Goal: Task Accomplishment & Management: Manage account settings

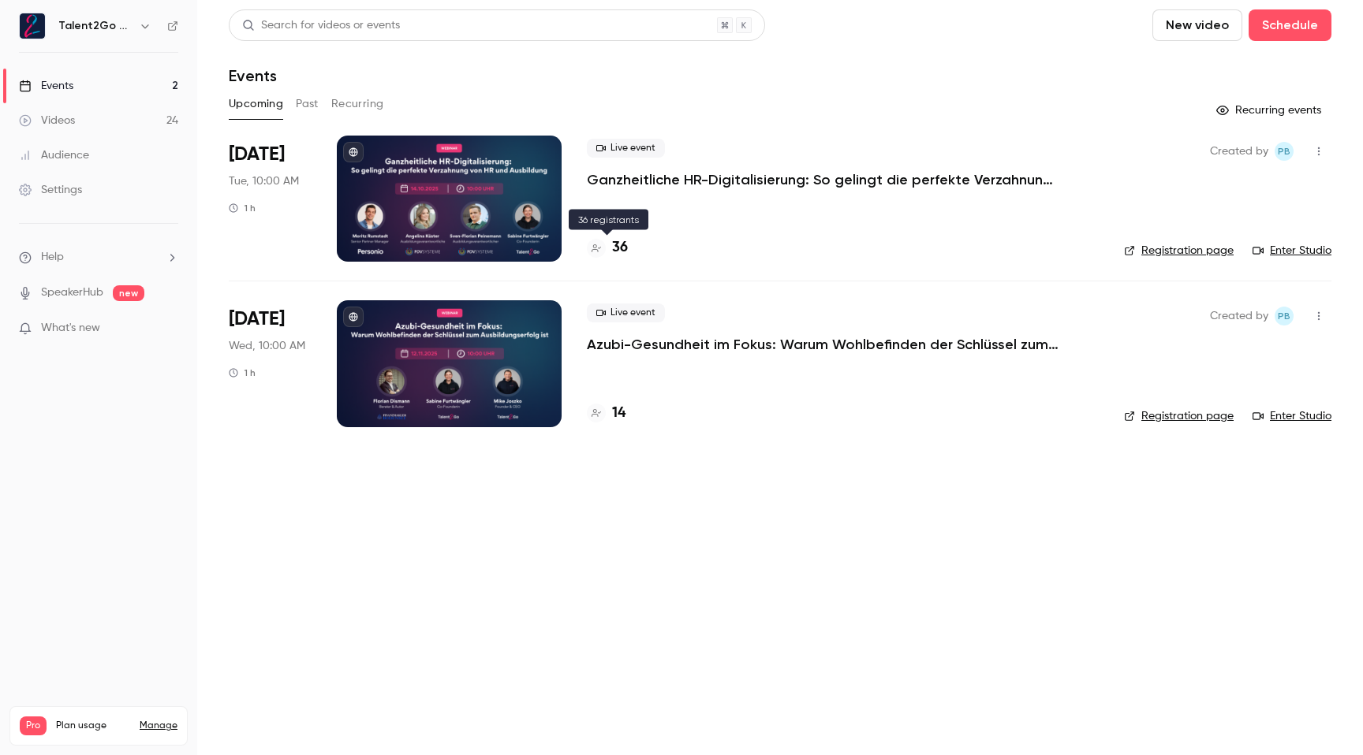
click at [621, 251] on h4 "36" at bounding box center [620, 247] width 16 height 21
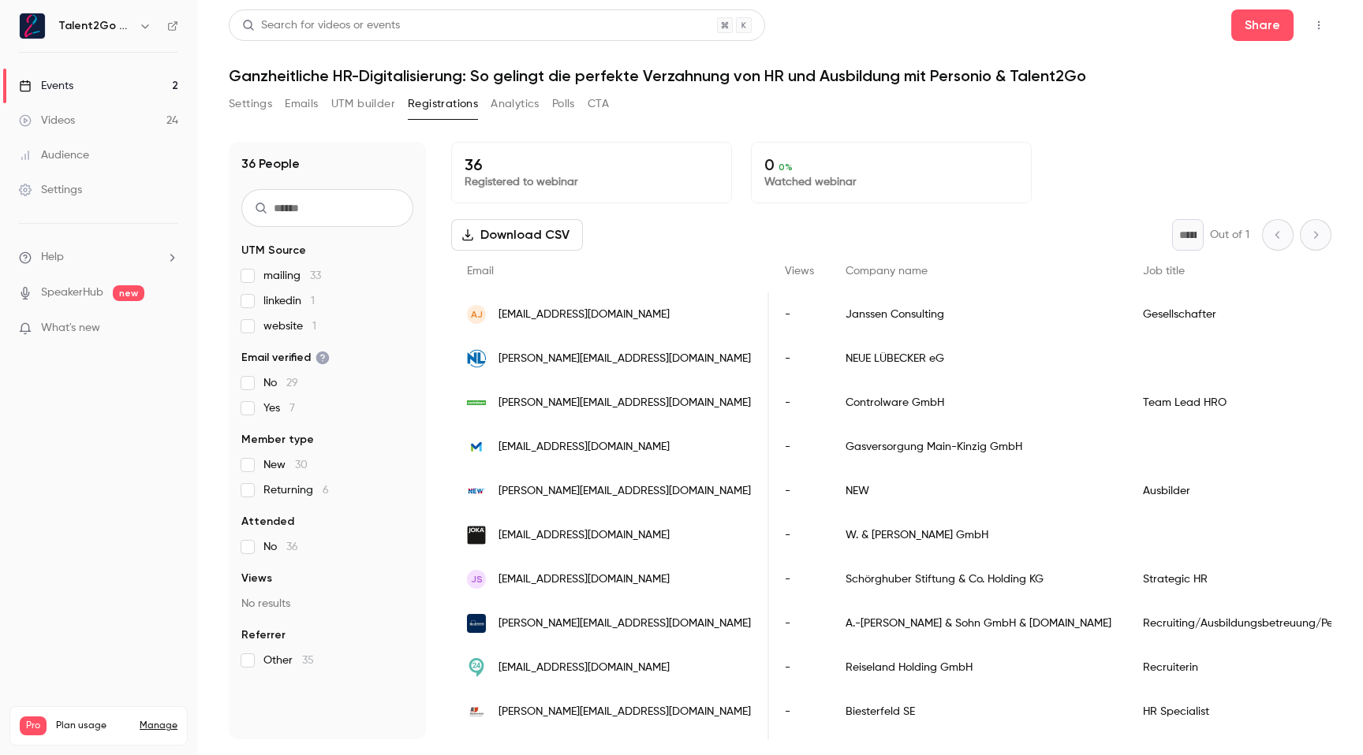
click at [845, 274] on span "Company name" at bounding box center [886, 271] width 82 height 11
click at [75, 127] on link "Videos 24" at bounding box center [98, 120] width 197 height 35
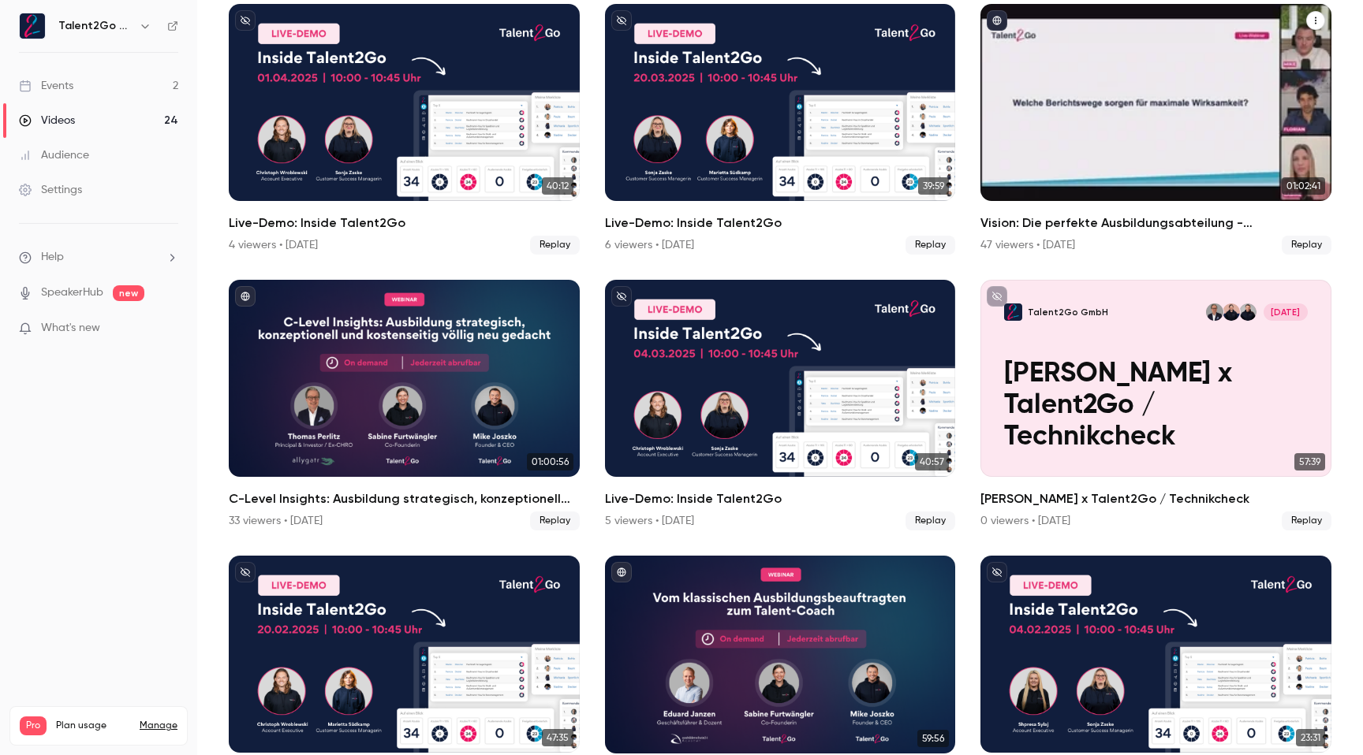
scroll to position [509, 0]
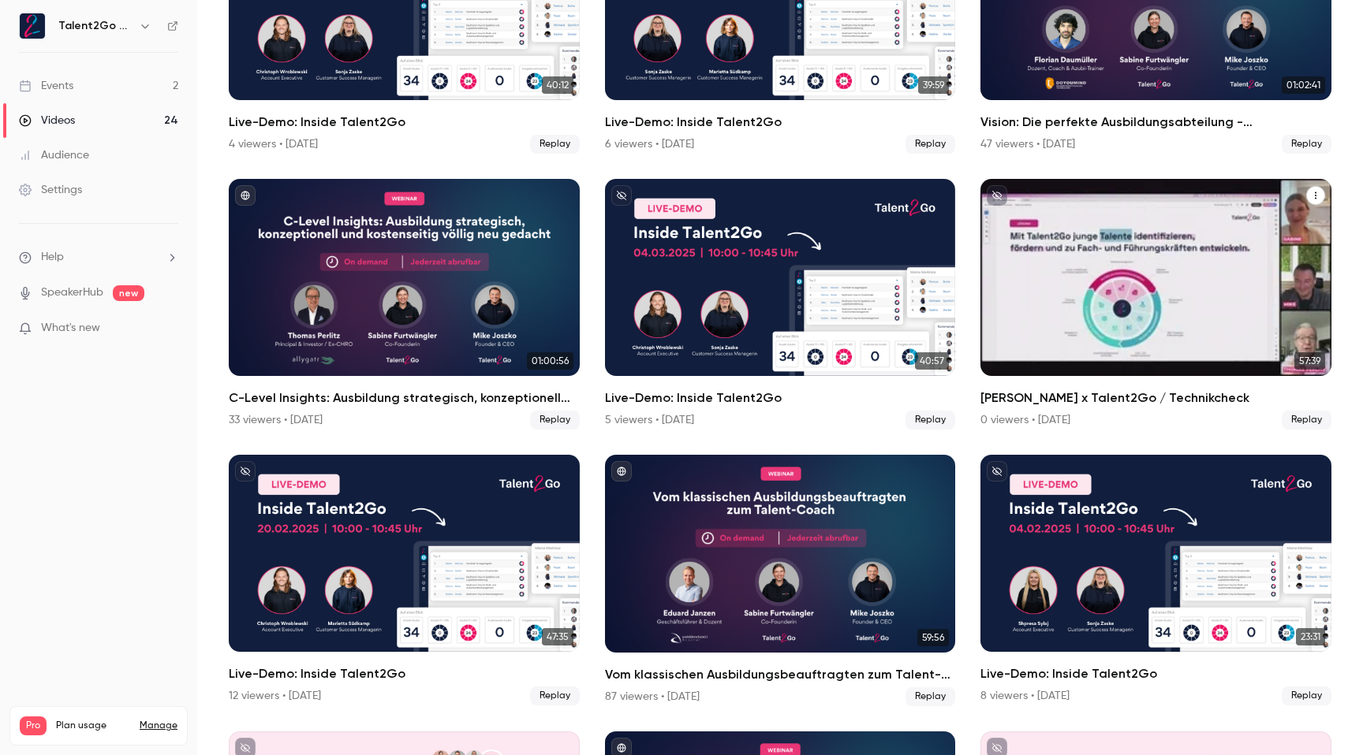
click at [1095, 249] on div "Talent2Go GmbH [DATE] Thomas x Talent2Go / Technikcheck" at bounding box center [1155, 277] width 351 height 197
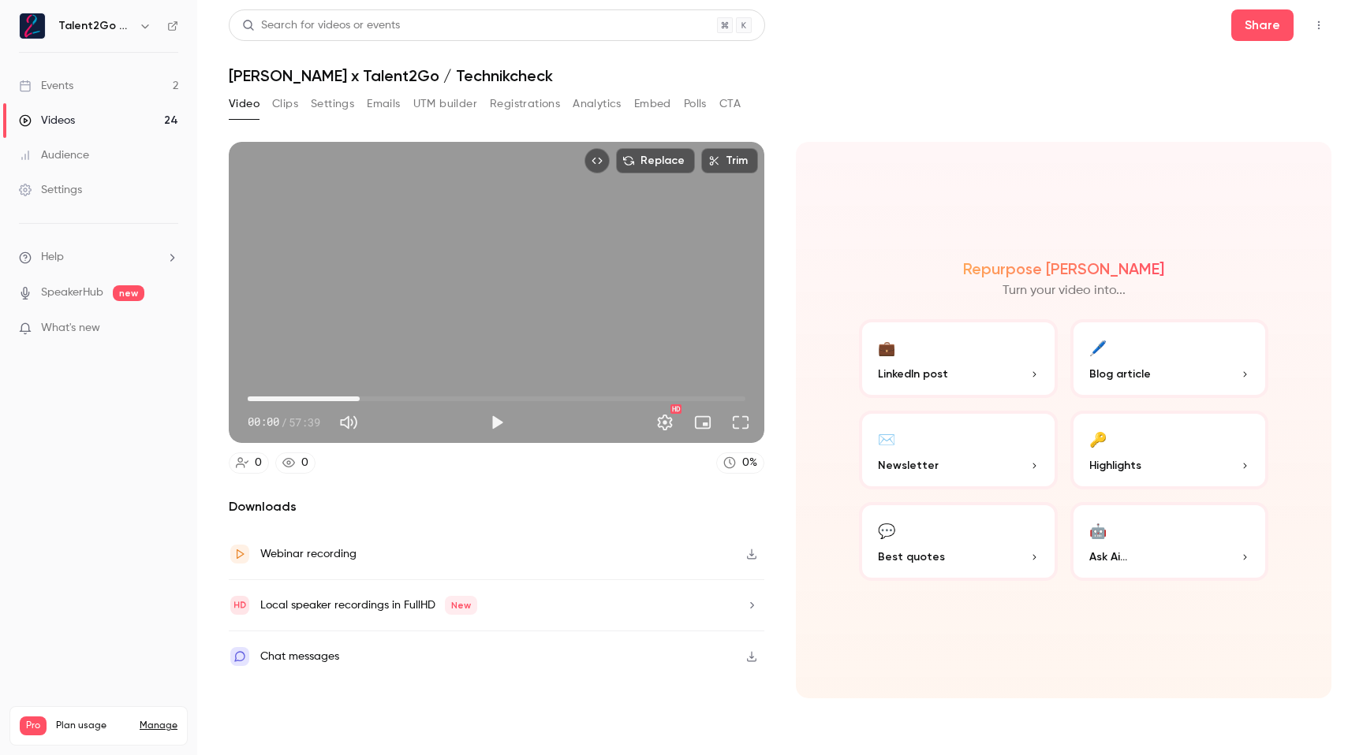
click at [360, 397] on span "12:58" at bounding box center [497, 398] width 498 height 25
click at [511, 393] on span "30:31" at bounding box center [497, 398] width 498 height 25
click at [610, 392] on span "42:01" at bounding box center [497, 398] width 498 height 25
type input "******"
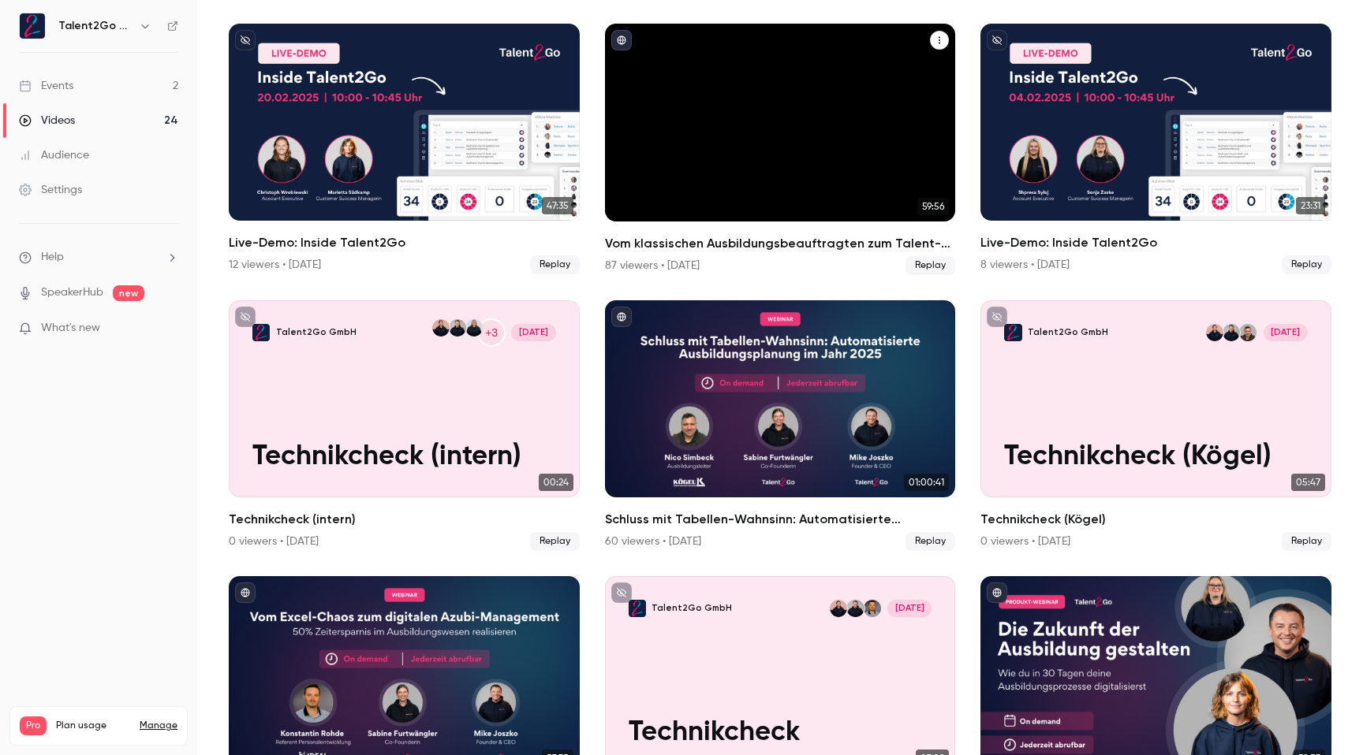
scroll to position [941, 0]
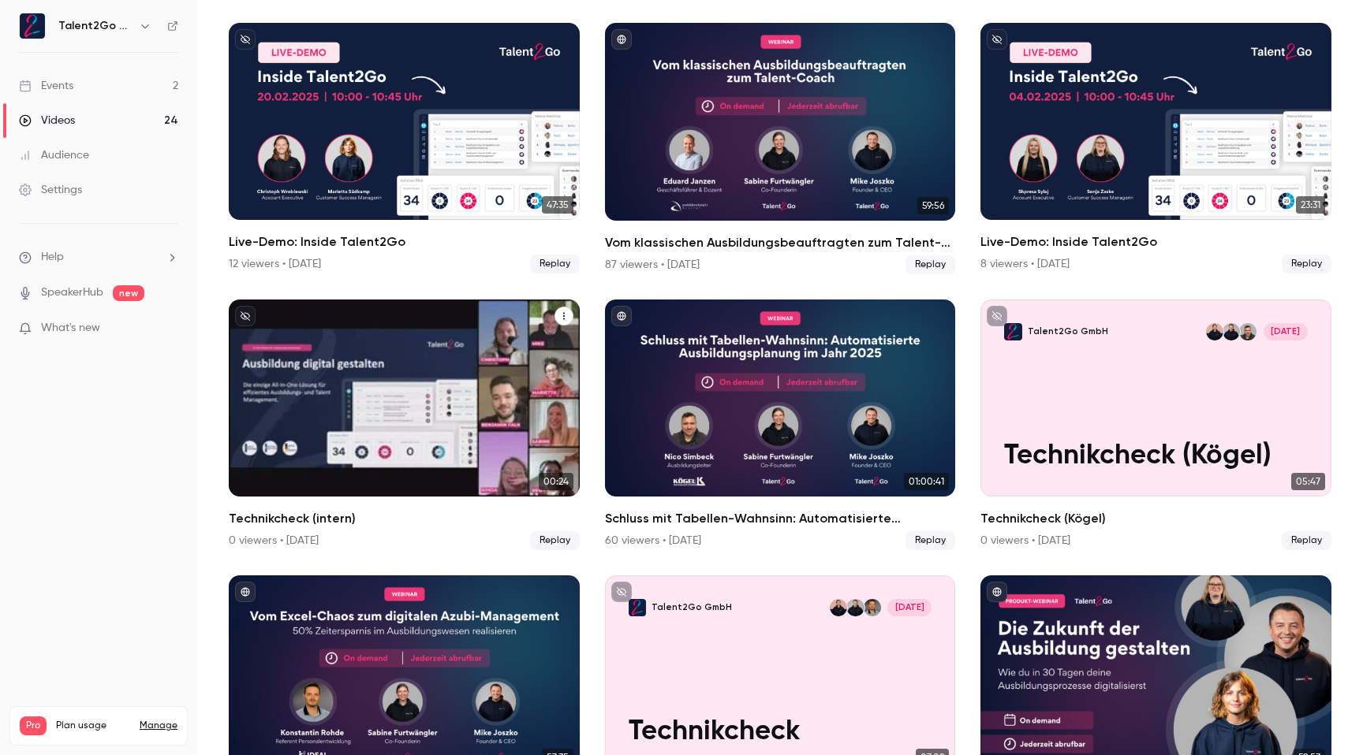
click at [401, 403] on div "Talent2Go GmbH +3 [DATE] Technikcheck (intern)" at bounding box center [404, 398] width 351 height 197
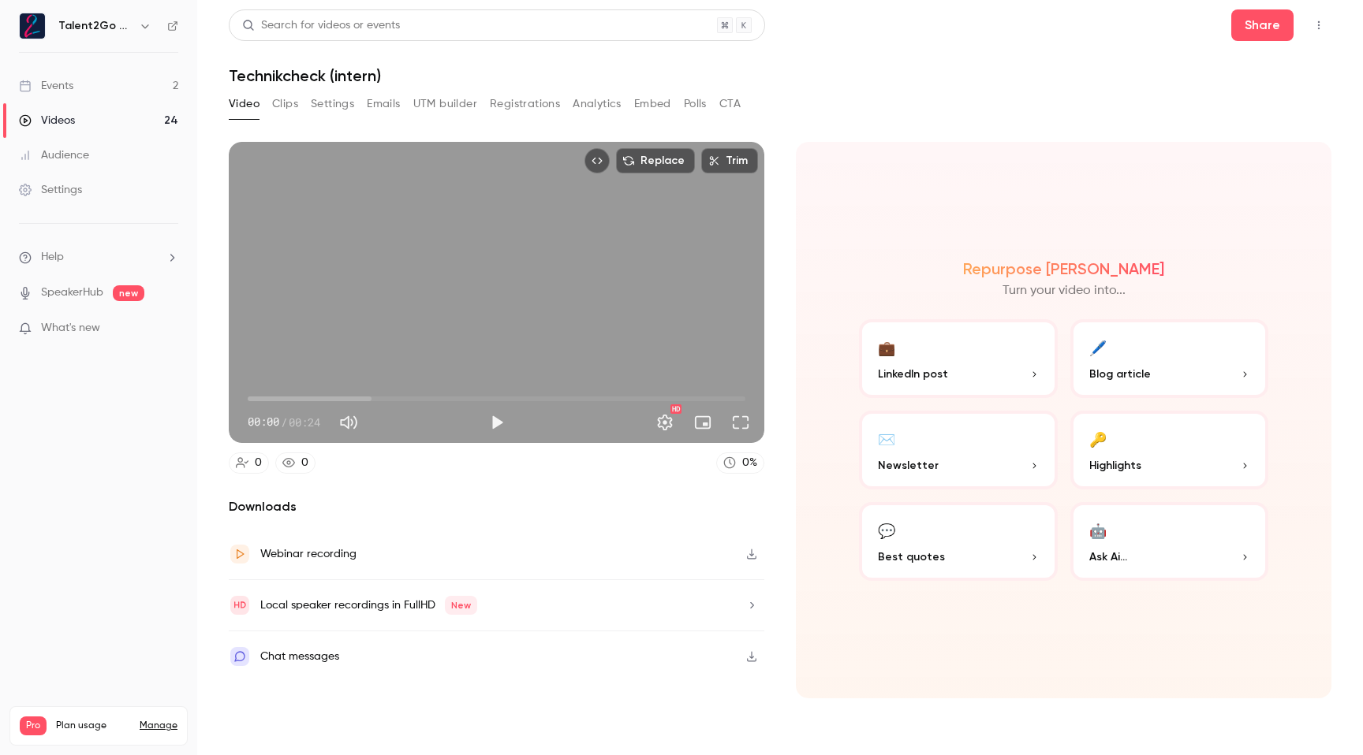
click at [1324, 15] on button "Top Bar Actions" at bounding box center [1318, 25] width 25 height 25
click at [1195, 143] on div at bounding box center [1183, 147] width 25 height 13
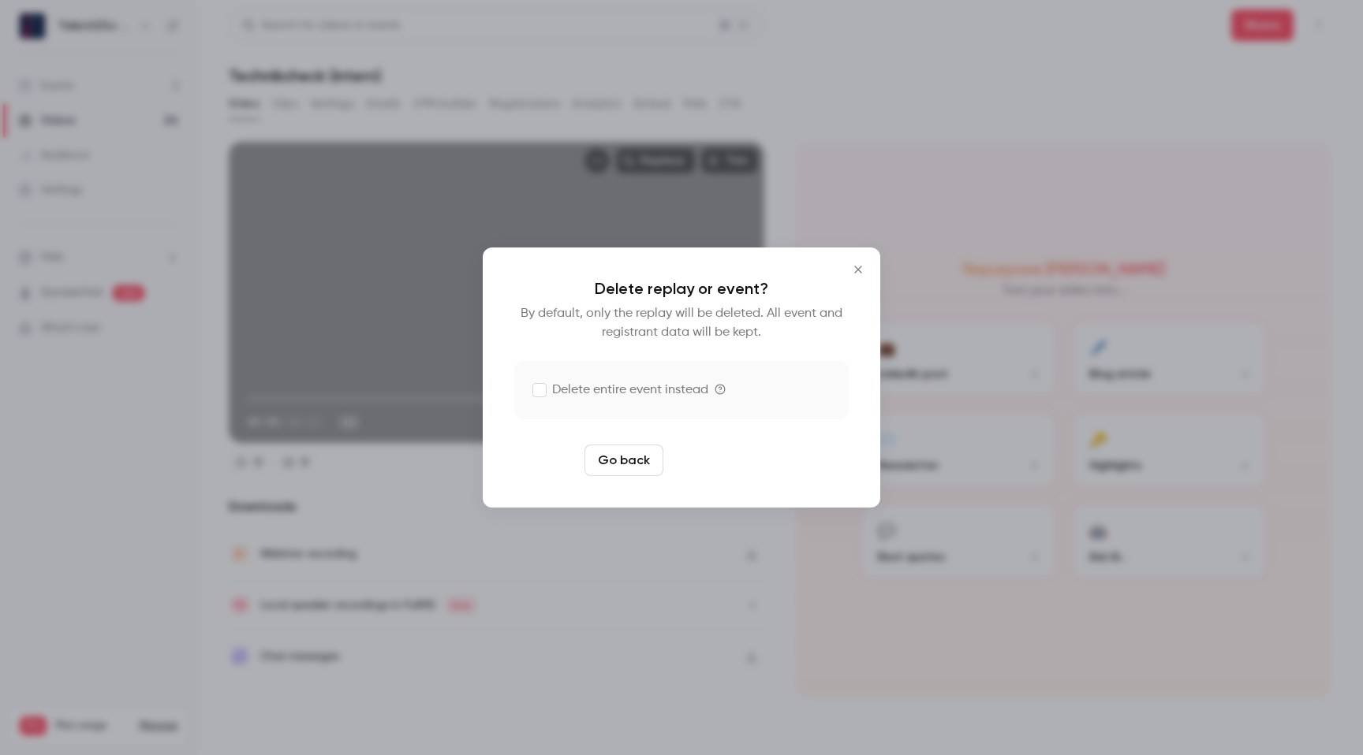
click at [715, 461] on button "Delete replay" at bounding box center [725, 461] width 110 height 32
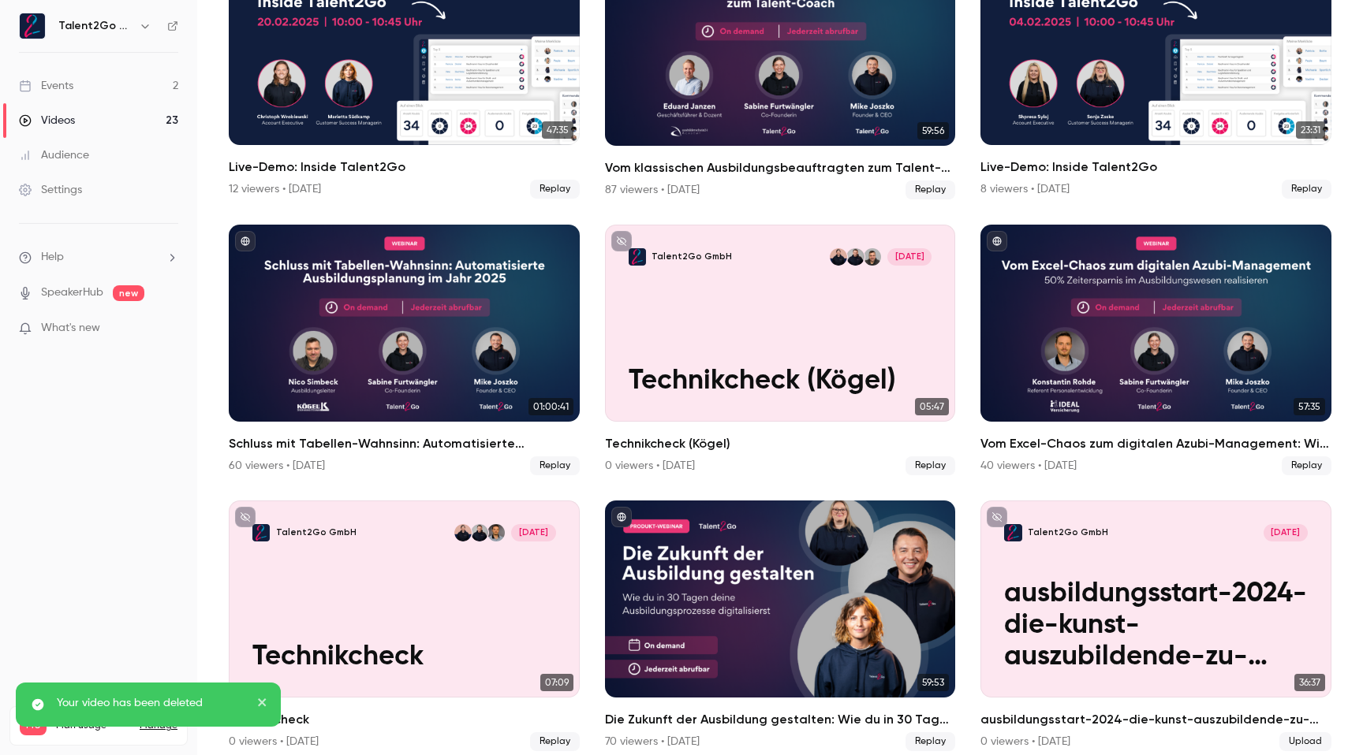
scroll to position [1107, 0]
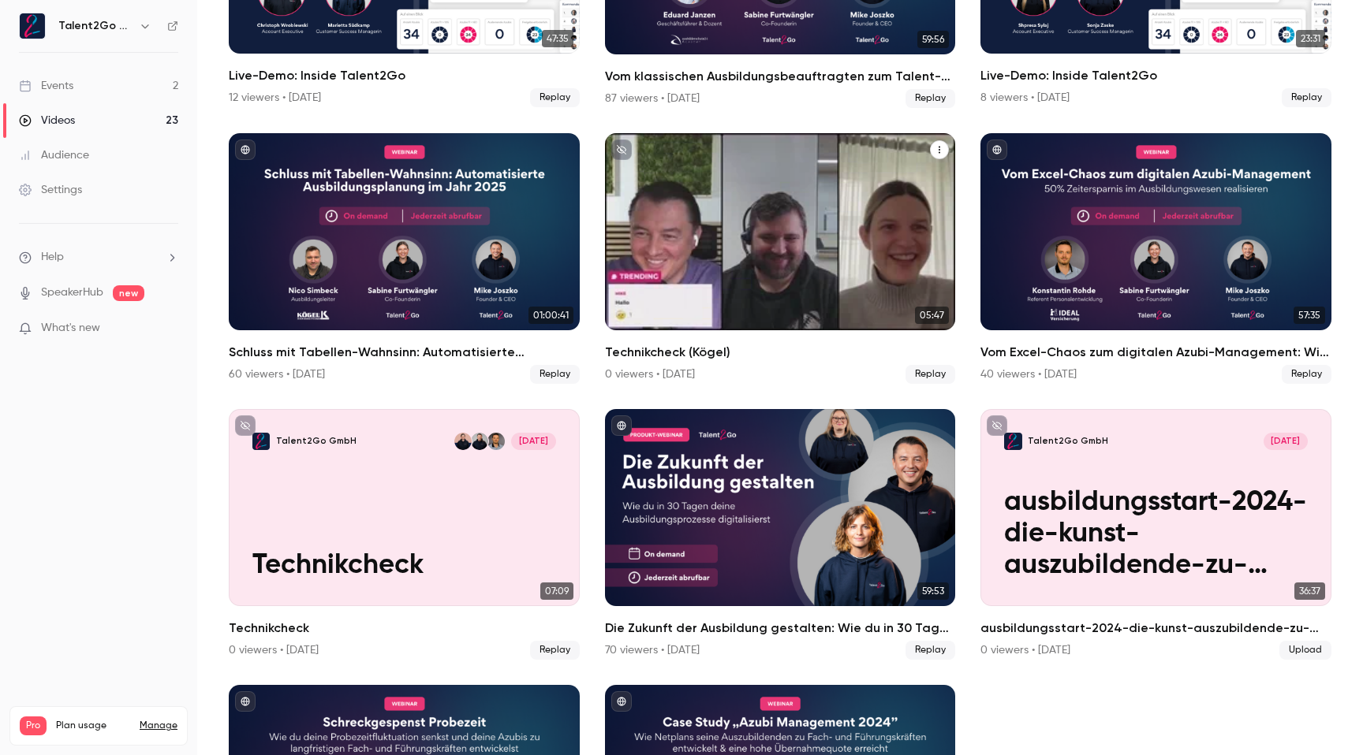
click at [774, 224] on div "Talent2Go GmbH [DATE] Technikcheck (Kögel)" at bounding box center [780, 231] width 351 height 197
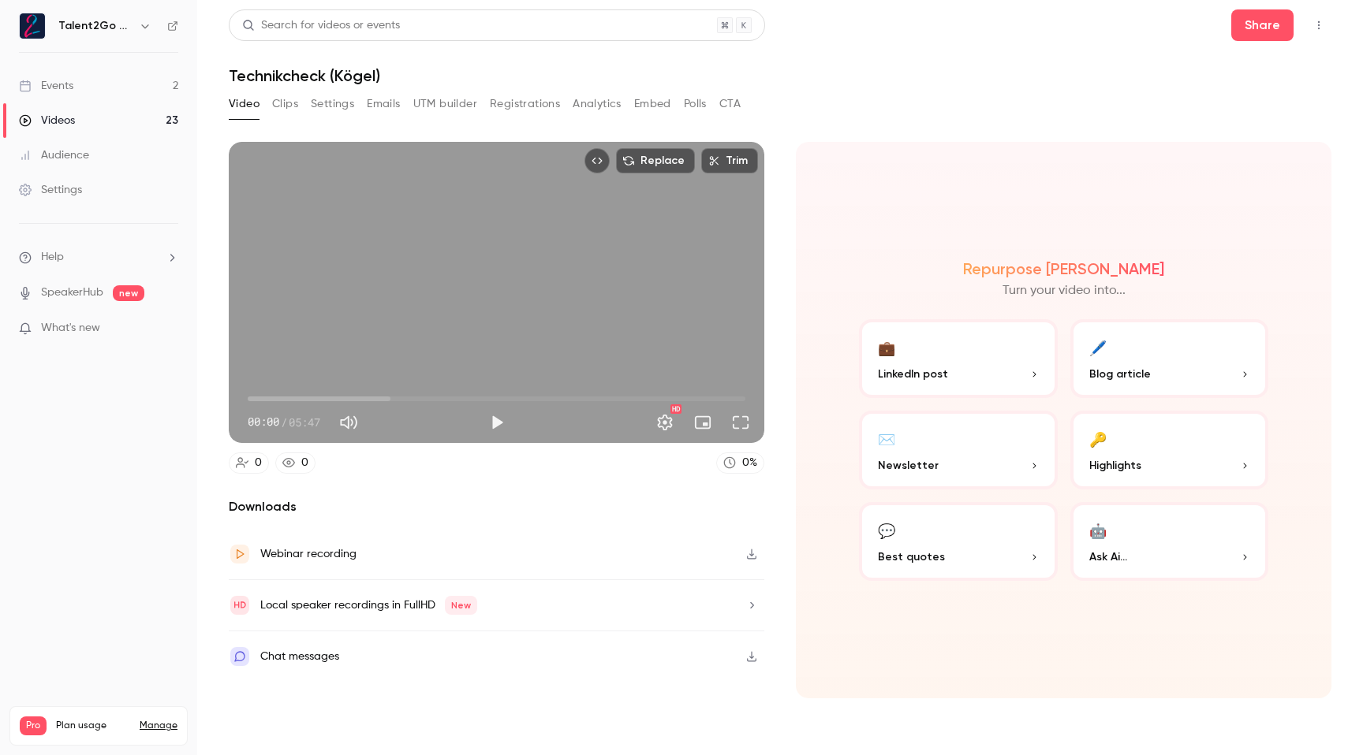
click at [332, 390] on span "00:00" at bounding box center [497, 398] width 498 height 25
click at [405, 395] on span "00:59" at bounding box center [497, 398] width 498 height 25
click at [536, 397] on span "03:21" at bounding box center [497, 398] width 498 height 25
click at [610, 397] on span "04:13" at bounding box center [497, 398] width 498 height 25
type input "*****"
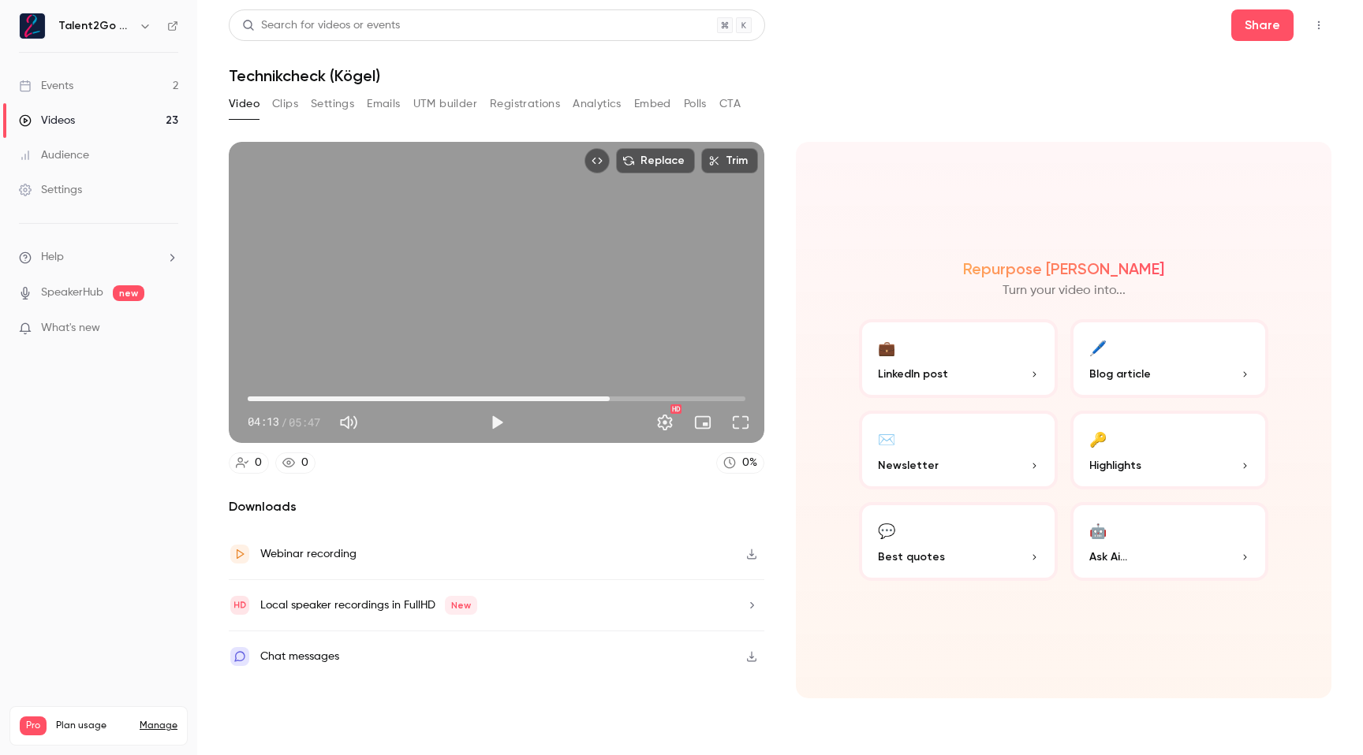
click at [1322, 21] on icon "Top Bar Actions" at bounding box center [1318, 25] width 13 height 11
click at [1225, 146] on div "Delete" at bounding box center [1257, 148] width 123 height 16
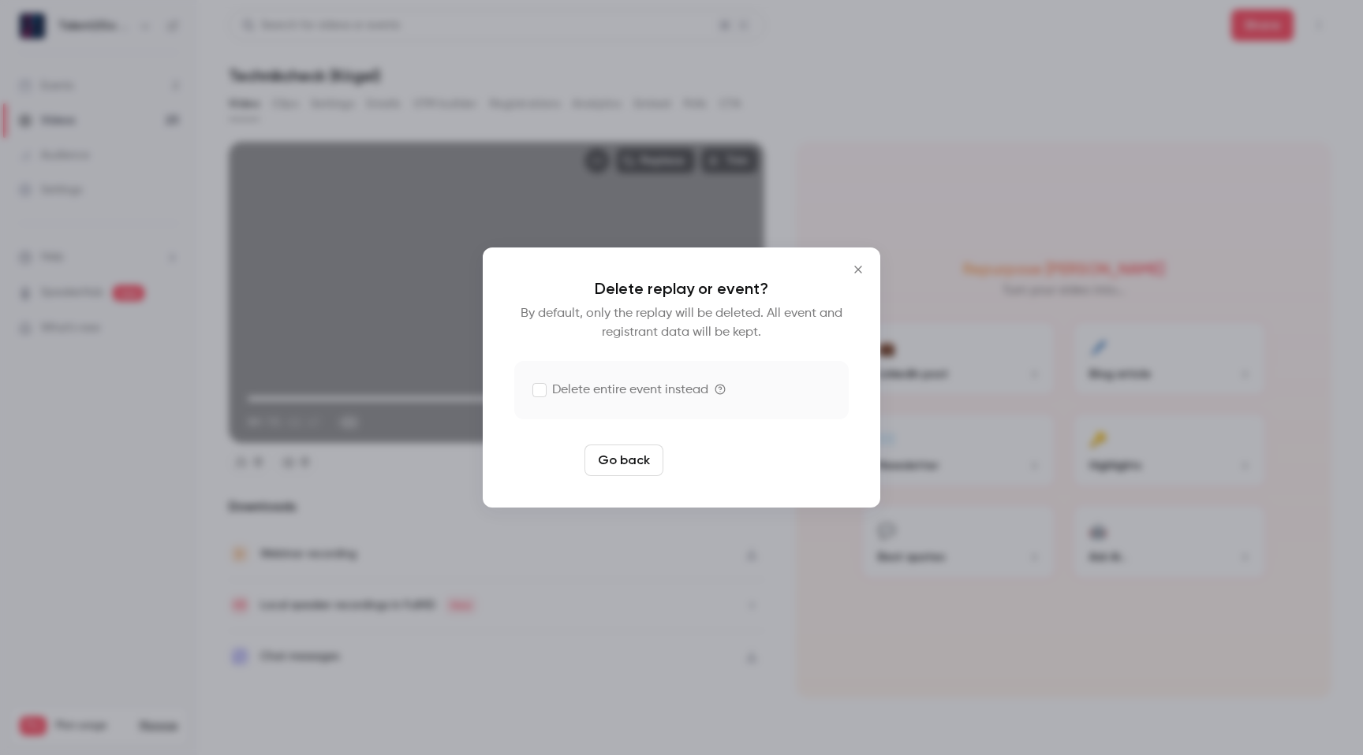
click at [727, 446] on button "Delete replay" at bounding box center [725, 461] width 110 height 32
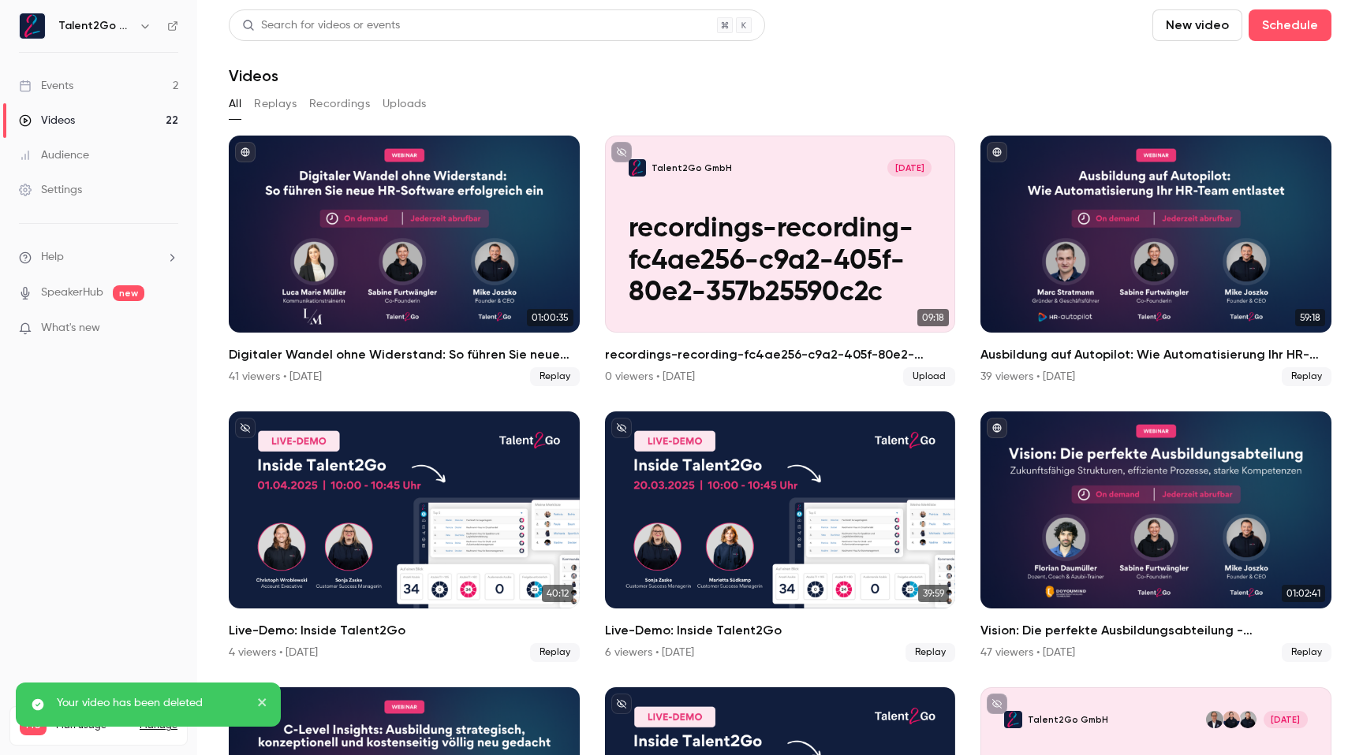
click at [125, 15] on div "Talent2Go GmbH" at bounding box center [98, 26] width 159 height 27
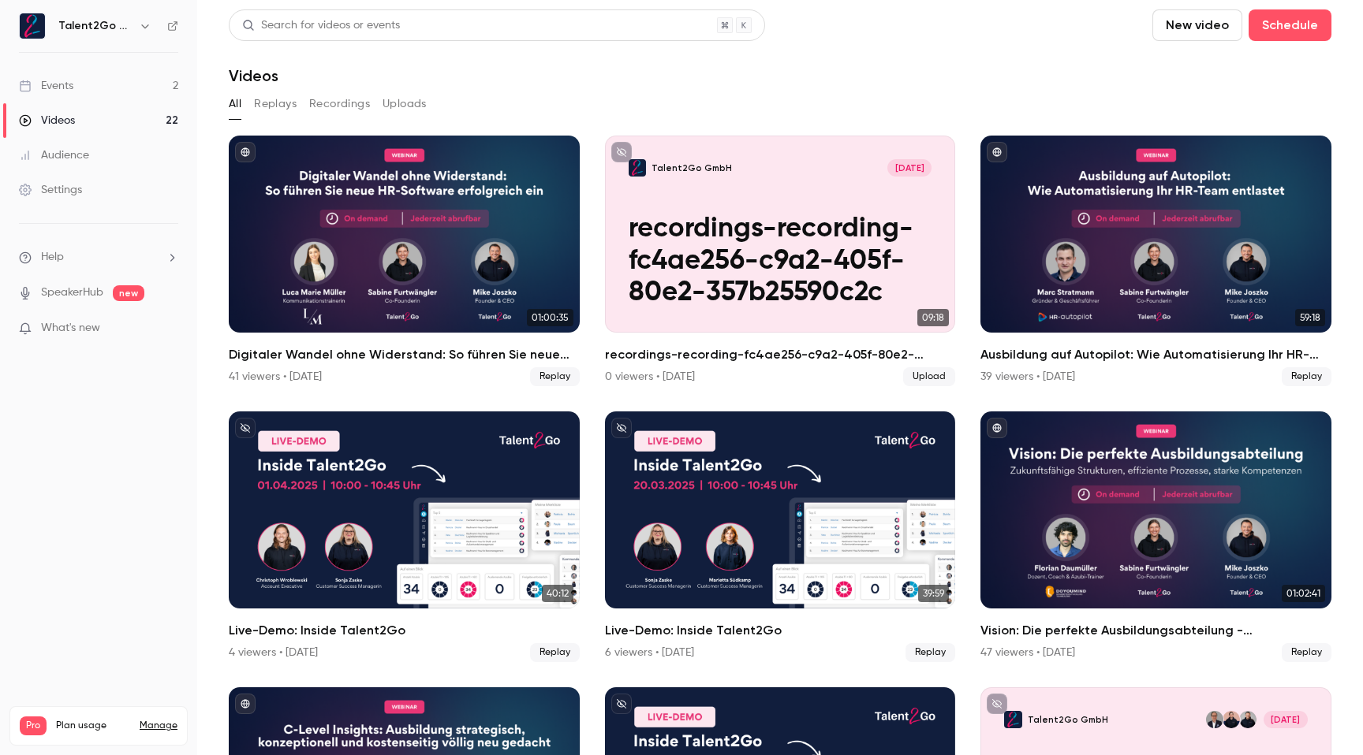
click at [129, 45] on nav "Talent2Go GmbH Events 2 Videos 22 Audience Settings Help SpeakerHub new What's …" at bounding box center [98, 377] width 197 height 755
click at [123, 30] on h6 "Talent2Go GmbH" at bounding box center [95, 26] width 74 height 16
click at [141, 28] on icon "button" at bounding box center [145, 26] width 13 height 13
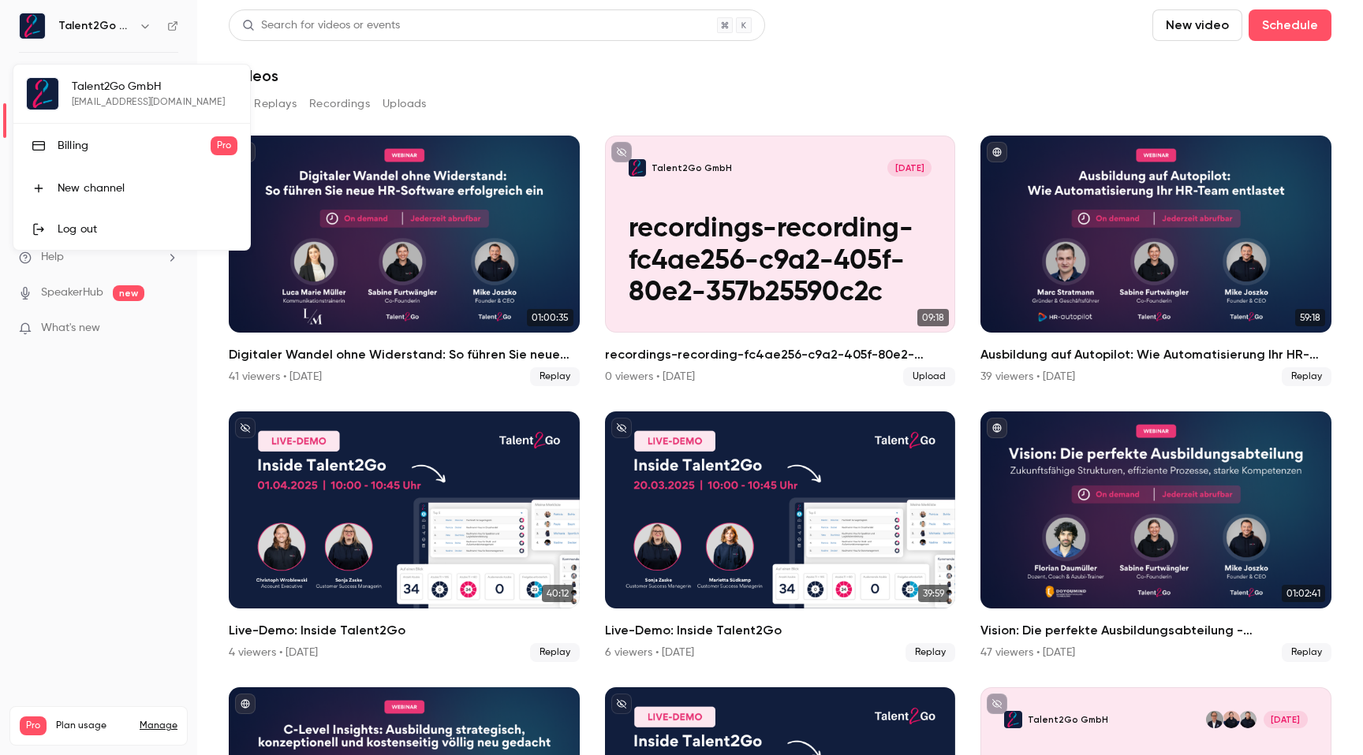
click at [103, 101] on div "Talent2Go GmbH [EMAIL_ADDRESS][DOMAIN_NAME] Billing Pro New channel Log out" at bounding box center [131, 157] width 237 height 185
click at [132, 420] on div at bounding box center [681, 377] width 1363 height 755
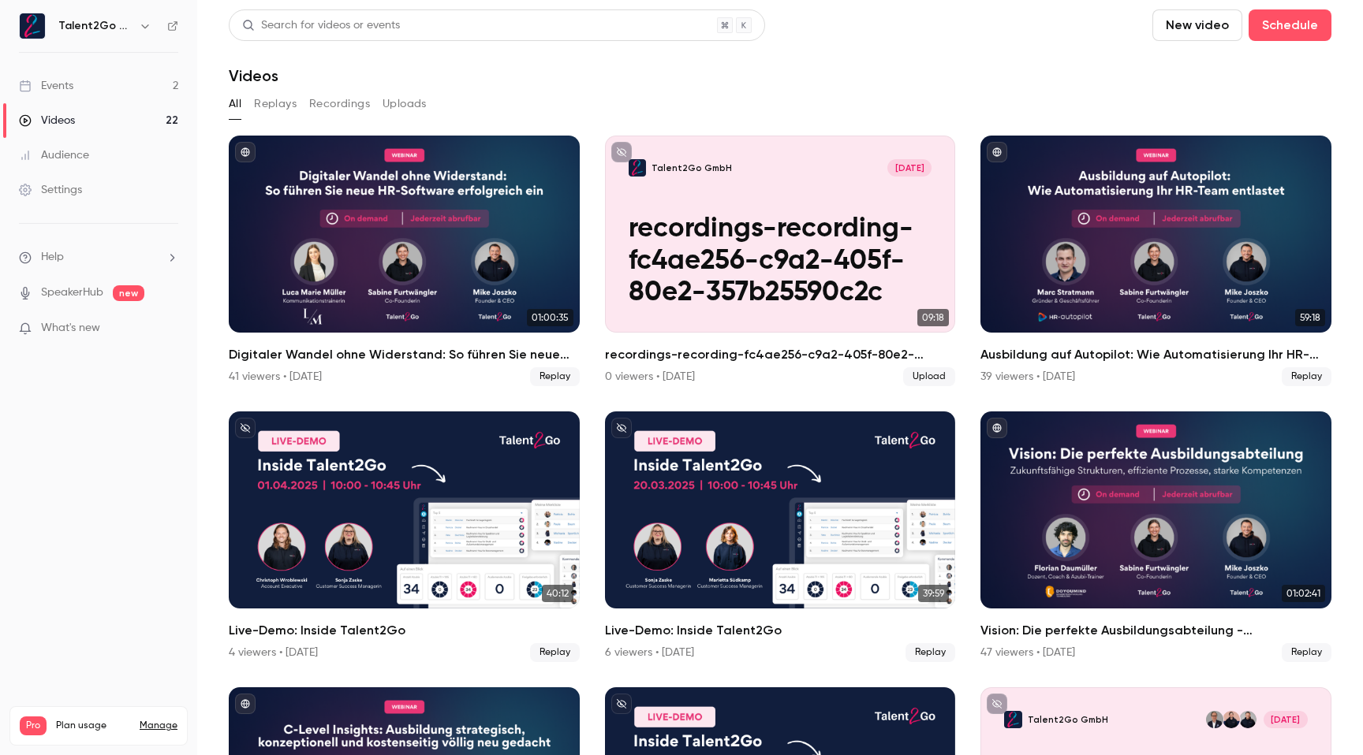
click at [103, 182] on link "Settings" at bounding box center [98, 190] width 197 height 35
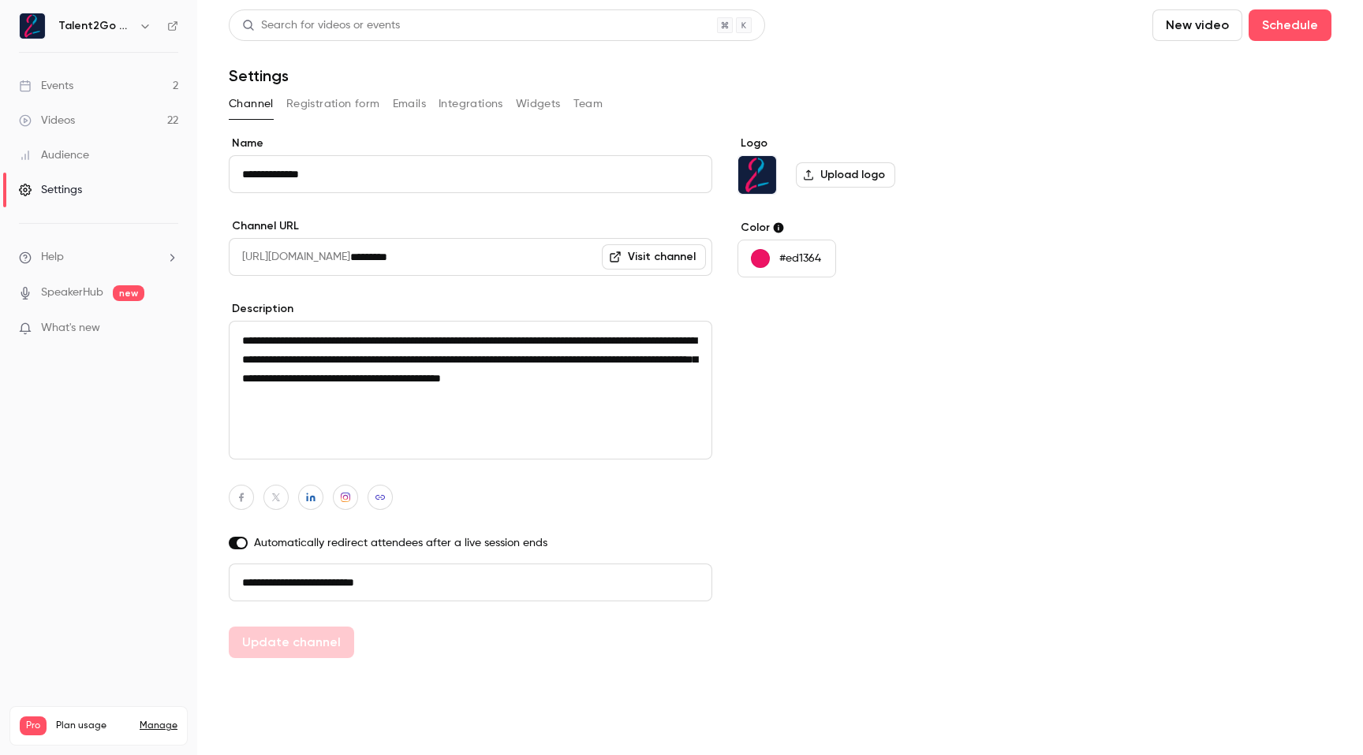
click at [581, 107] on button "Team" at bounding box center [588, 103] width 30 height 25
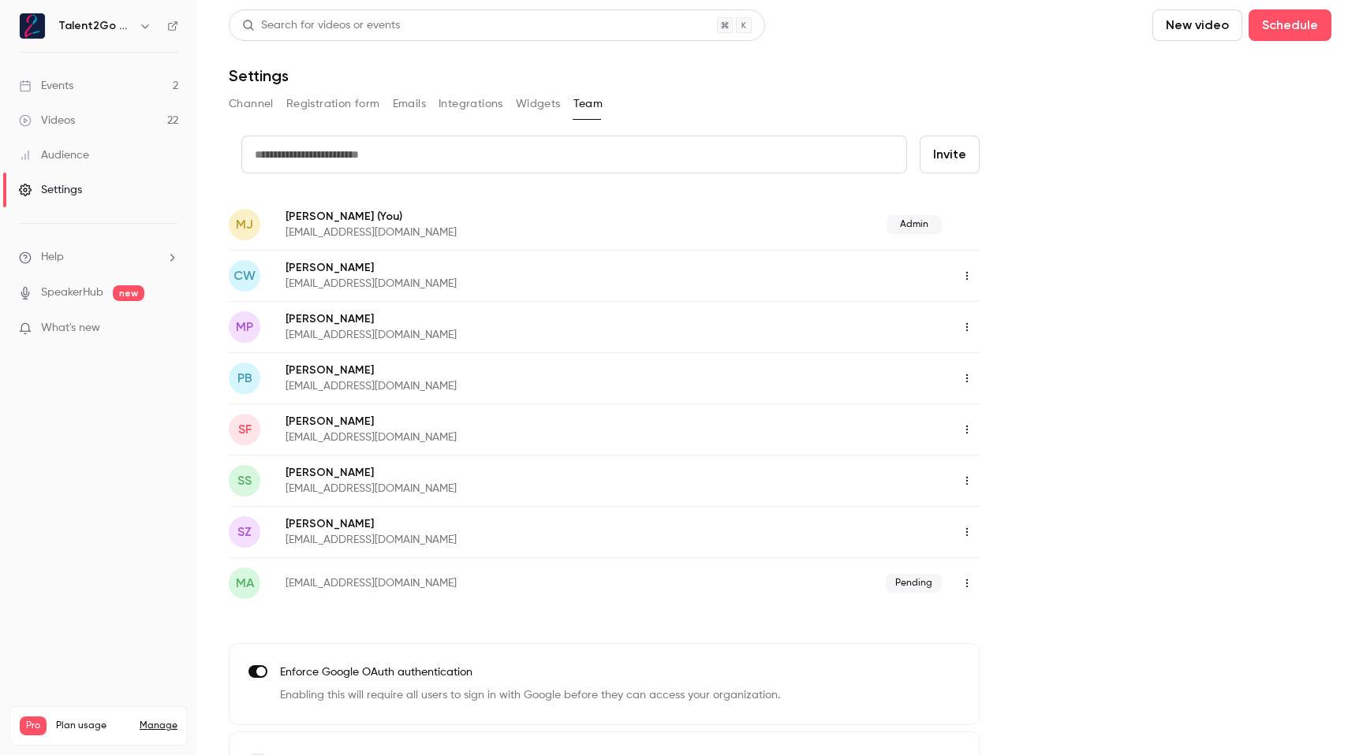
click at [966, 482] on icon "button" at bounding box center [966, 481] width 13 height 11
click at [998, 558] on div "Delete member" at bounding box center [1053, 562] width 120 height 16
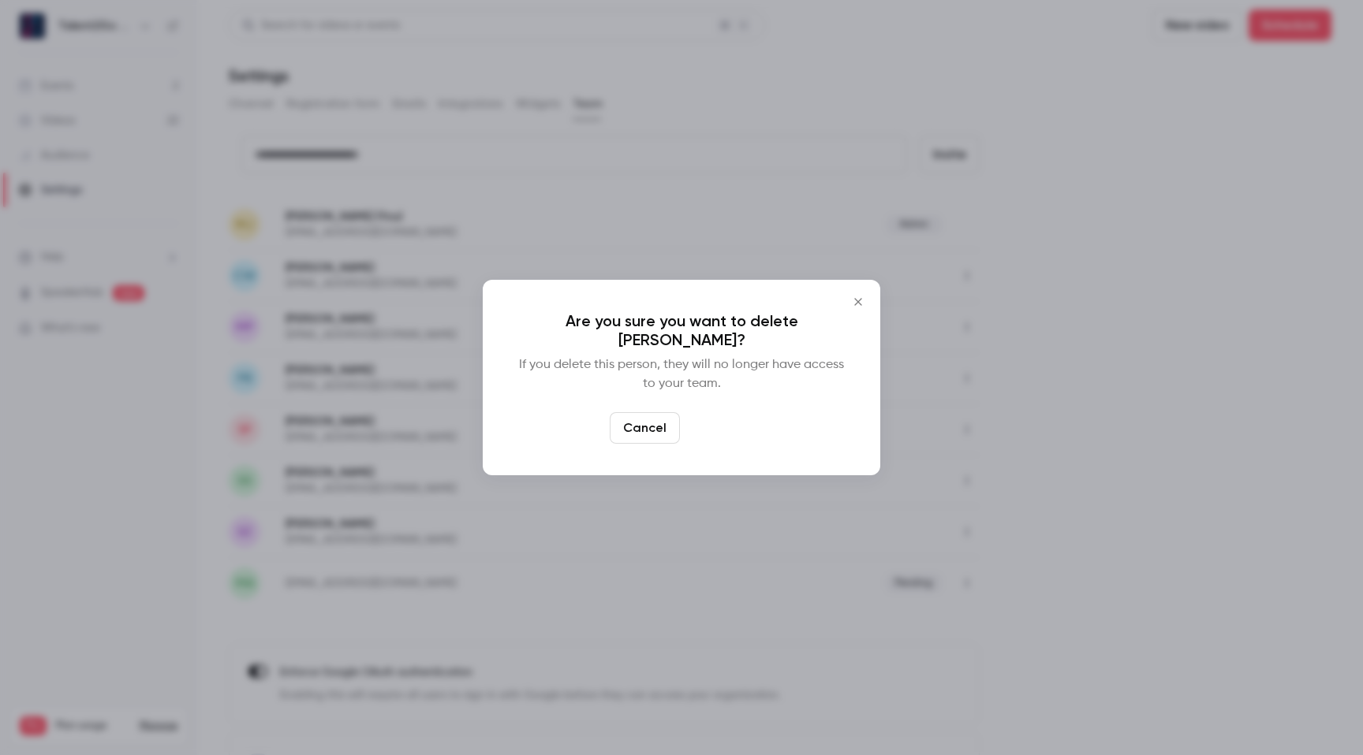
click at [727, 434] on button "Delete" at bounding box center [720, 428] width 68 height 32
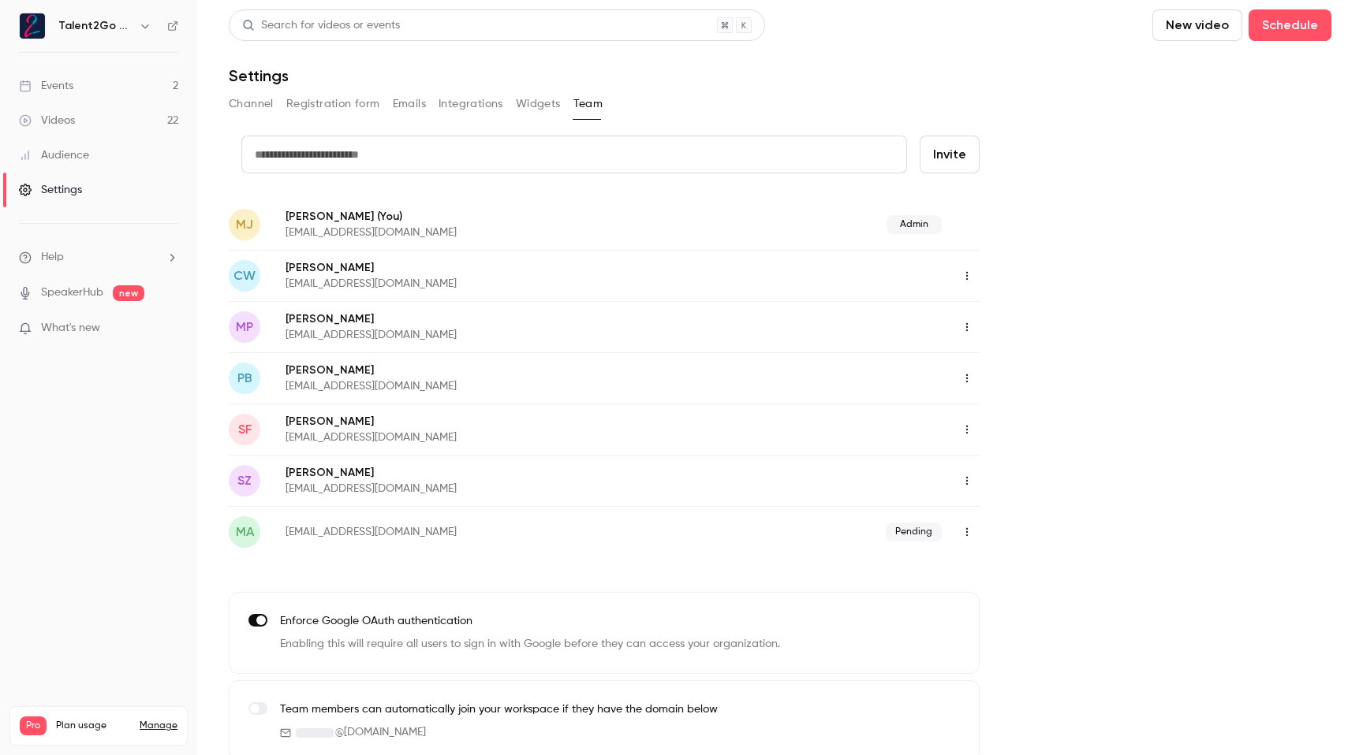
click at [961, 279] on icon "button" at bounding box center [966, 275] width 13 height 11
click at [1041, 233] on div at bounding box center [681, 377] width 1363 height 755
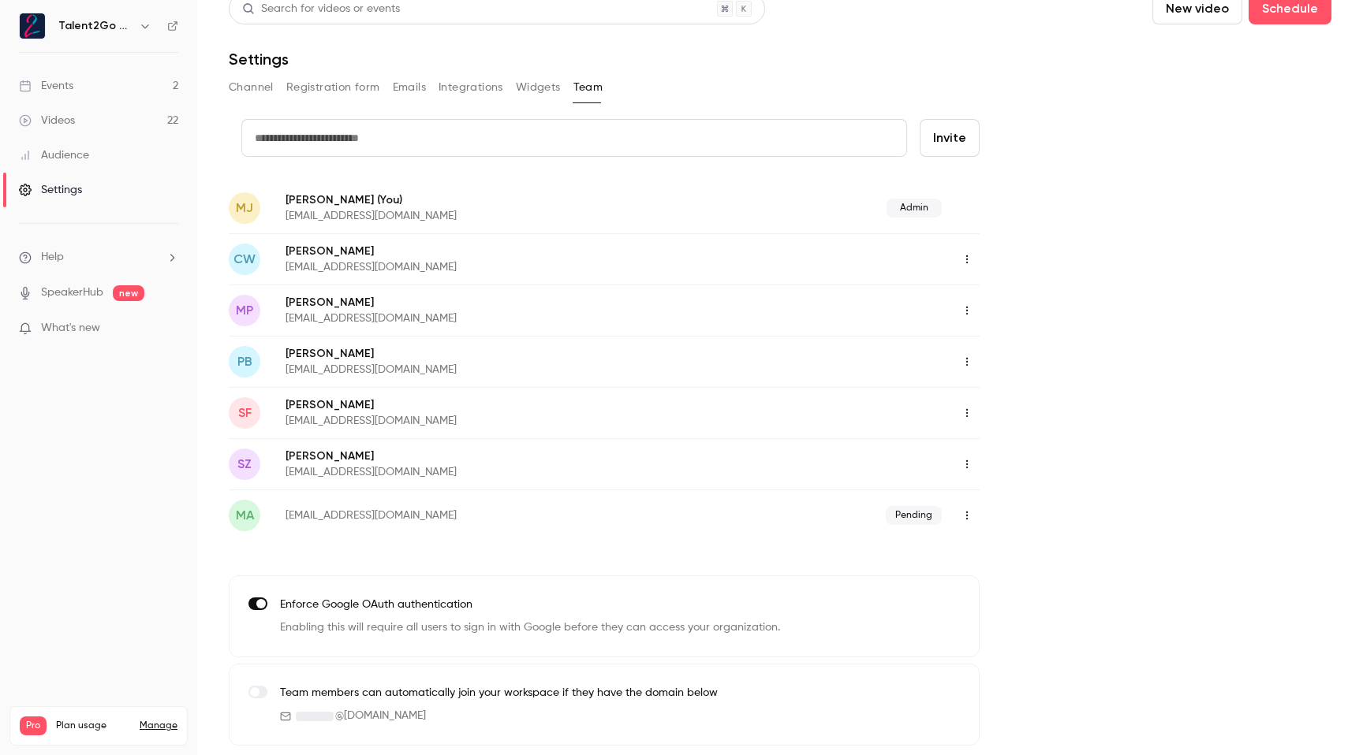
click at [541, 94] on button "Widgets" at bounding box center [538, 87] width 45 height 25
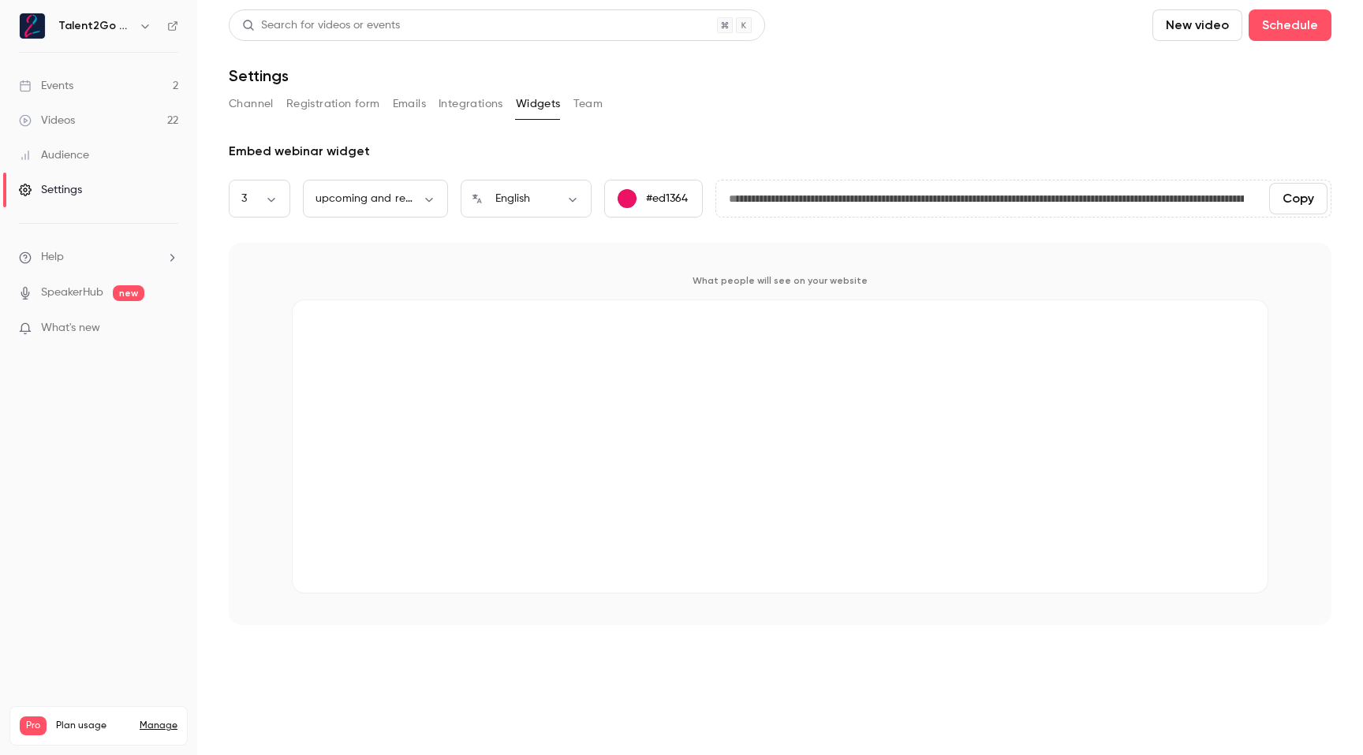
click at [487, 106] on button "Integrations" at bounding box center [470, 103] width 65 height 25
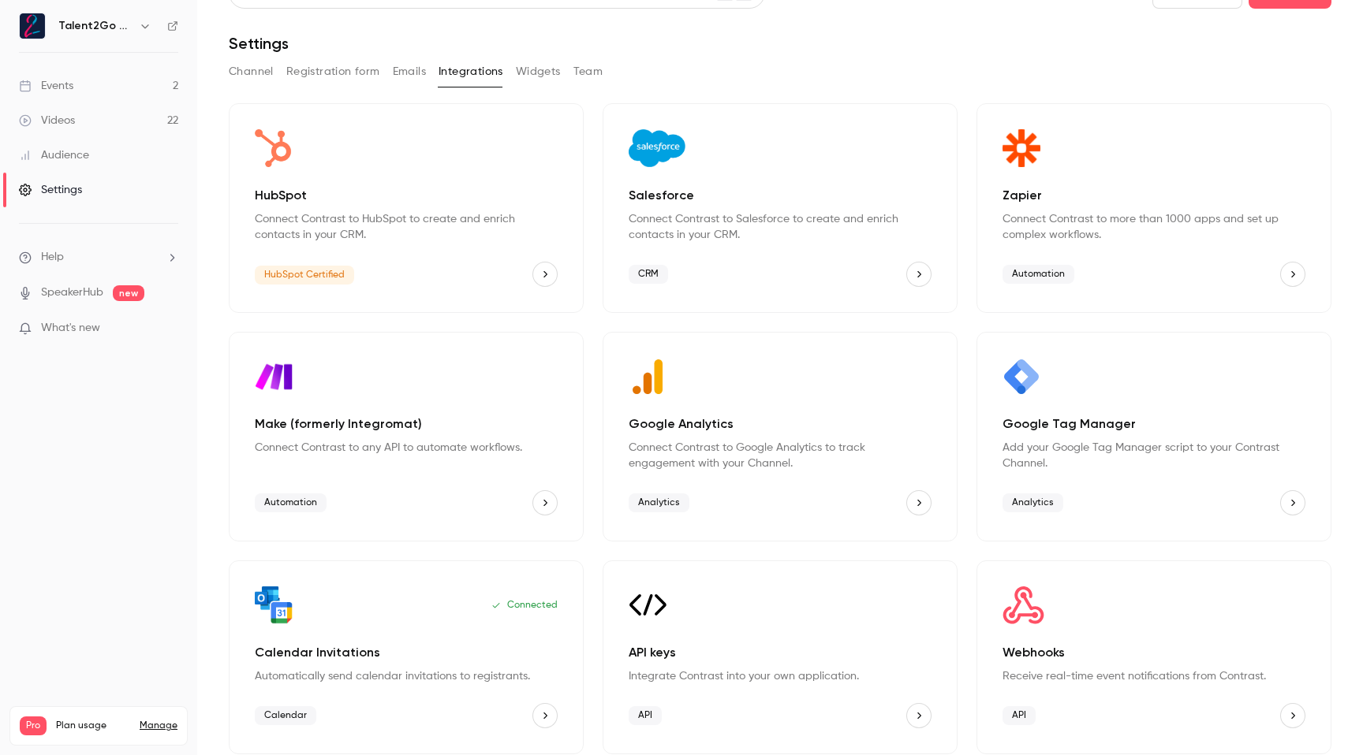
scroll to position [41, 0]
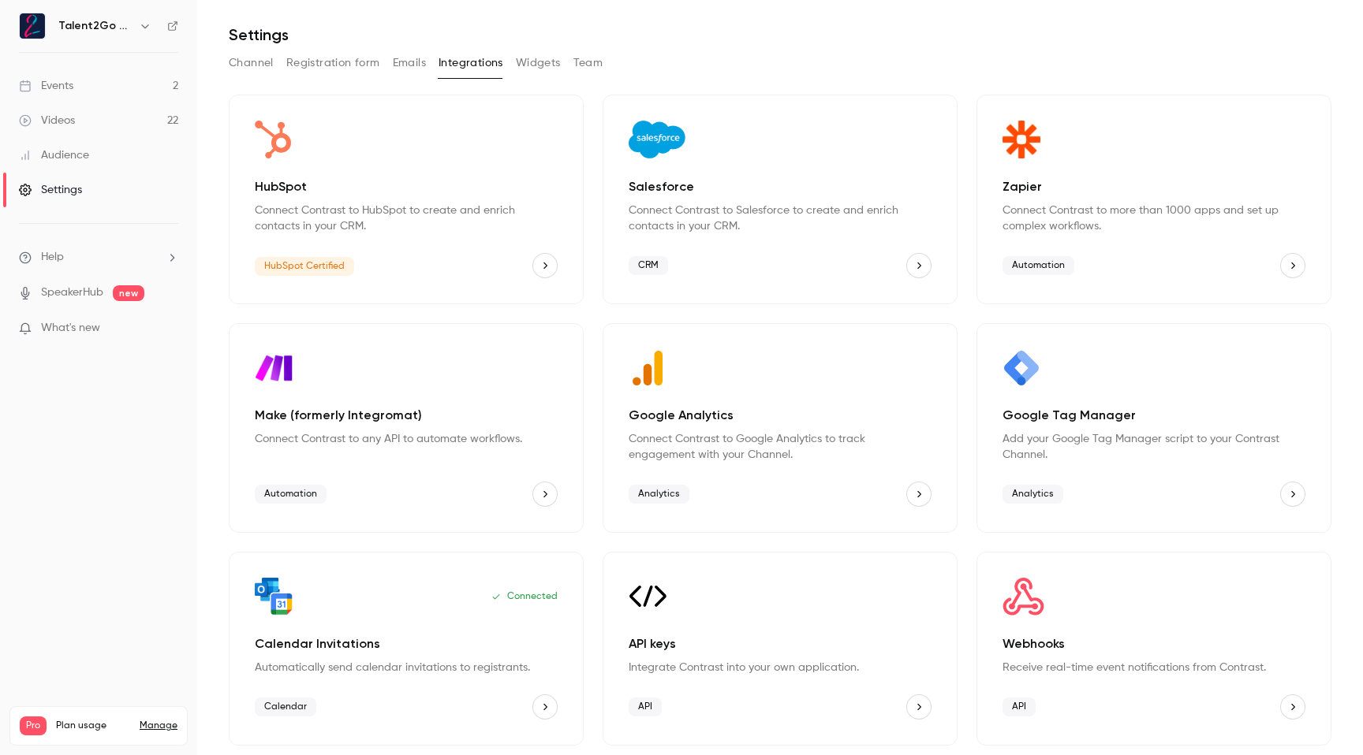
click at [415, 48] on div "Search for videos or events New video Schedule Settings Channel Registration fo…" at bounding box center [780, 357] width 1102 height 778
click at [272, 61] on button "Channel" at bounding box center [251, 62] width 45 height 25
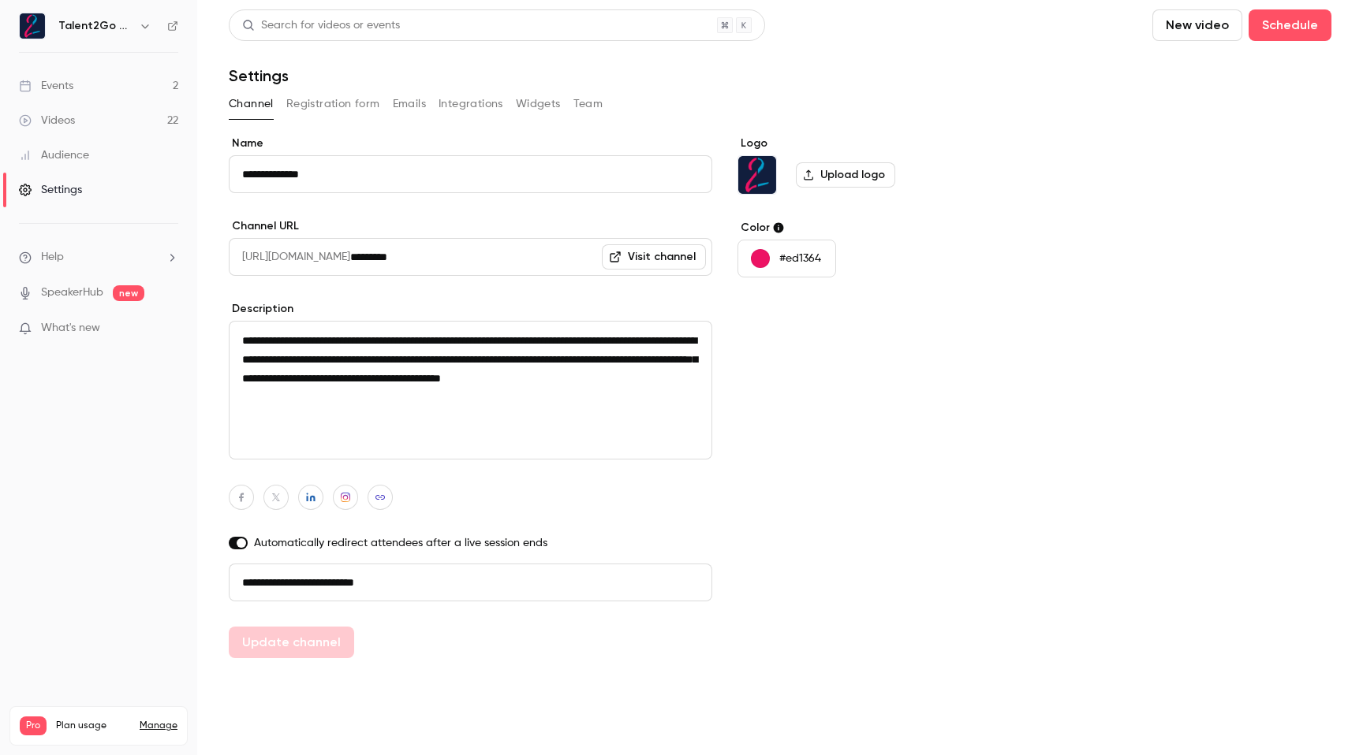
click at [666, 254] on link "Visit channel" at bounding box center [654, 256] width 104 height 25
